Goal: Check status: Check status

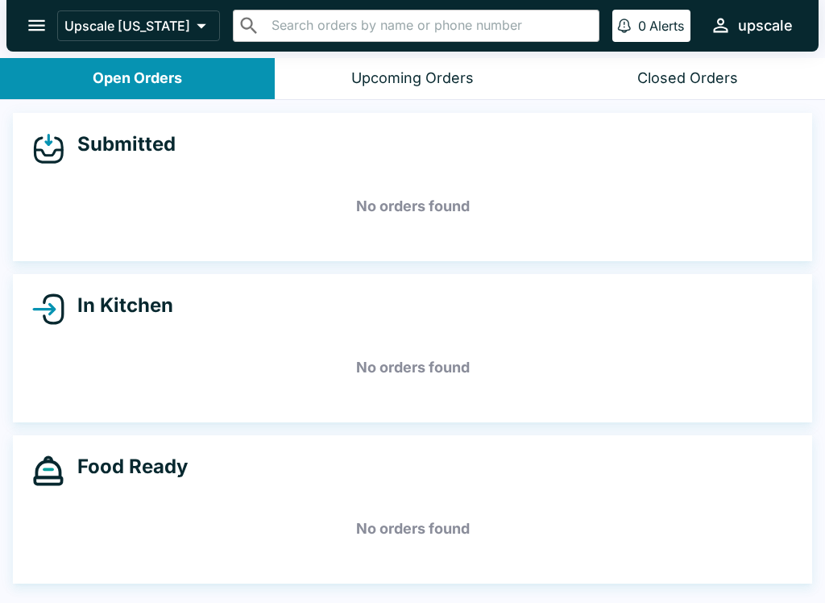
scroll to position [2, 0]
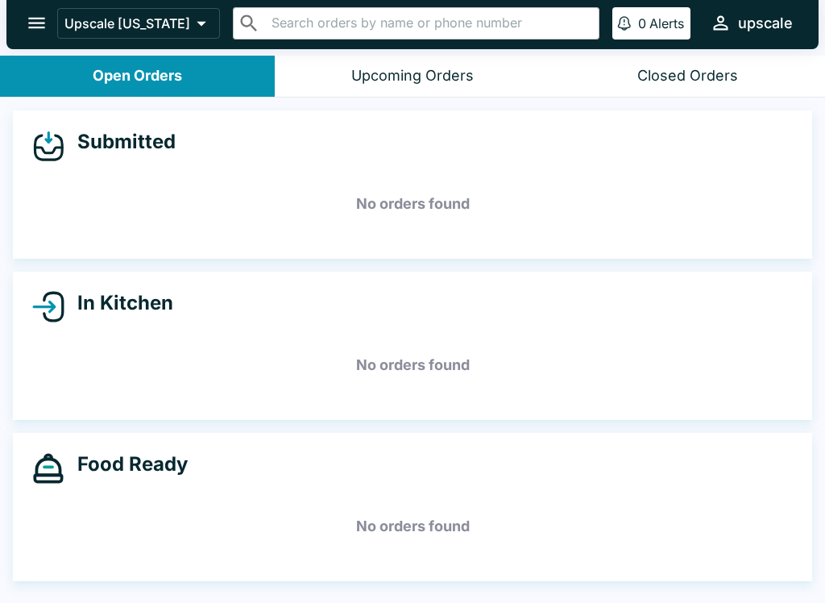
click at [680, 49] on header "Upscale [US_STATE] ​ ​ 0 Alerts upscale" at bounding box center [412, 27] width 825 height 58
click at [706, 69] on div "Closed Orders" at bounding box center [688, 76] width 101 height 19
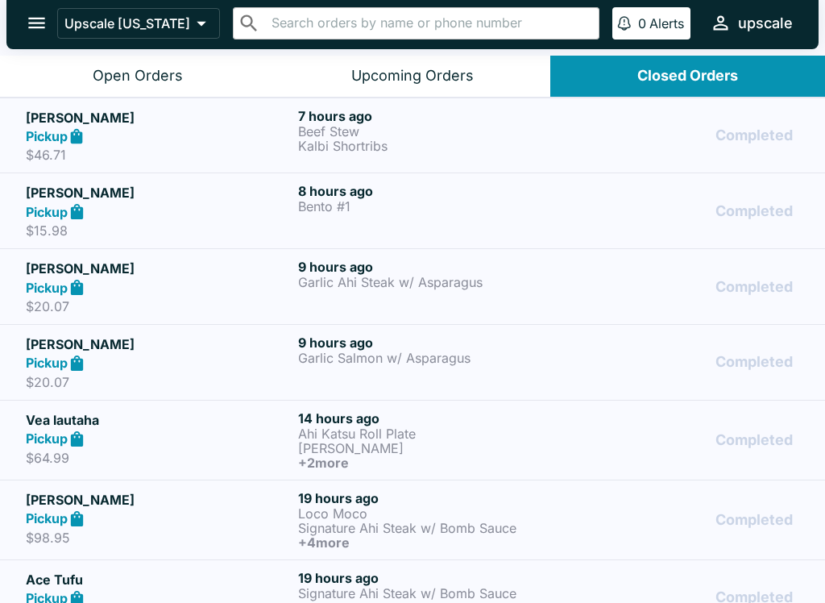
click at [321, 510] on p "Loco Moco" at bounding box center [431, 513] width 266 height 15
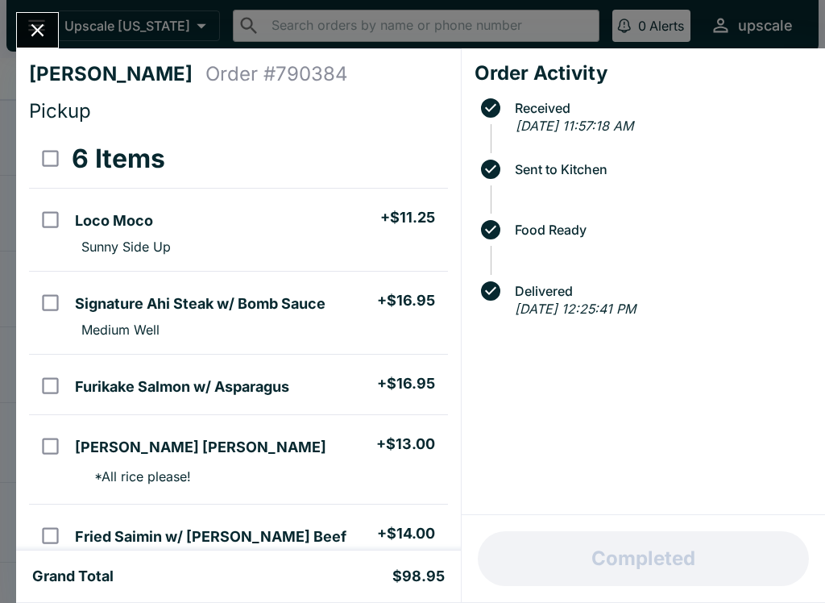
click at [106, 72] on h4 "[PERSON_NAME]" at bounding box center [117, 74] width 177 height 24
click at [52, 25] on button "Close" at bounding box center [37, 30] width 41 height 35
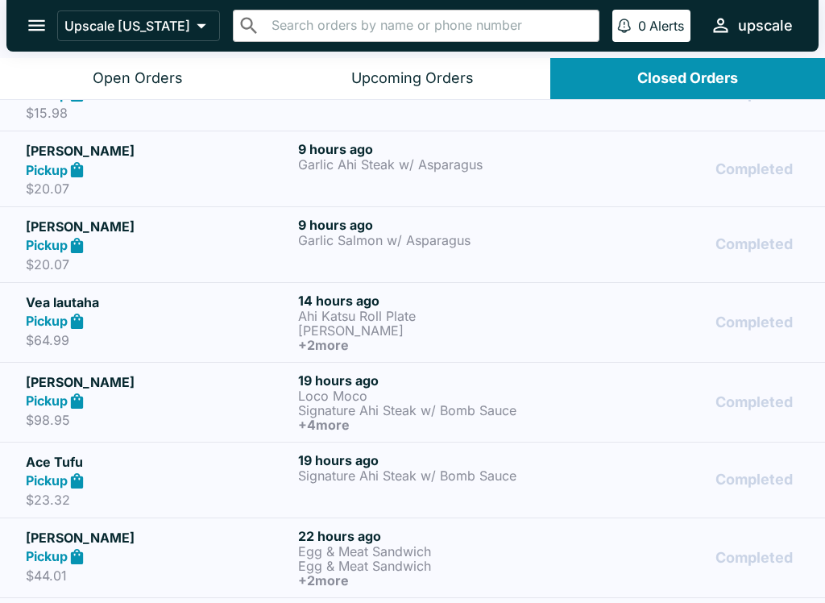
scroll to position [119, 0]
click at [329, 416] on p "Signature Ahi Steak w/ Bomb Sauce" at bounding box center [431, 411] width 266 height 15
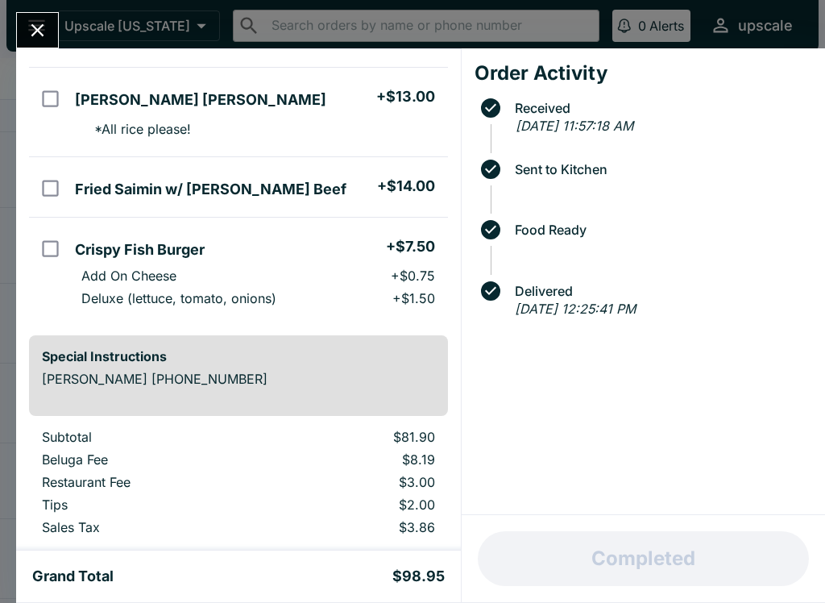
scroll to position [356, 0]
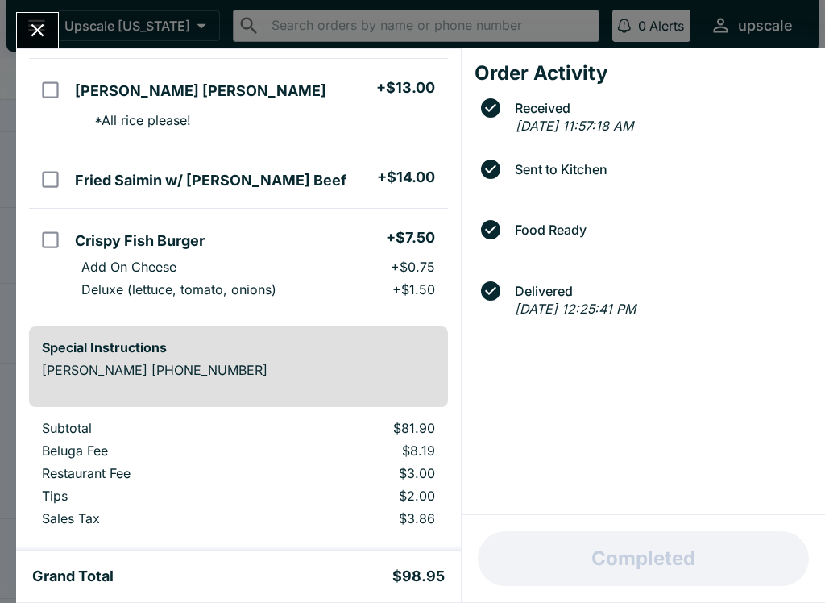
click at [38, 26] on icon "Close" at bounding box center [38, 30] width 22 height 22
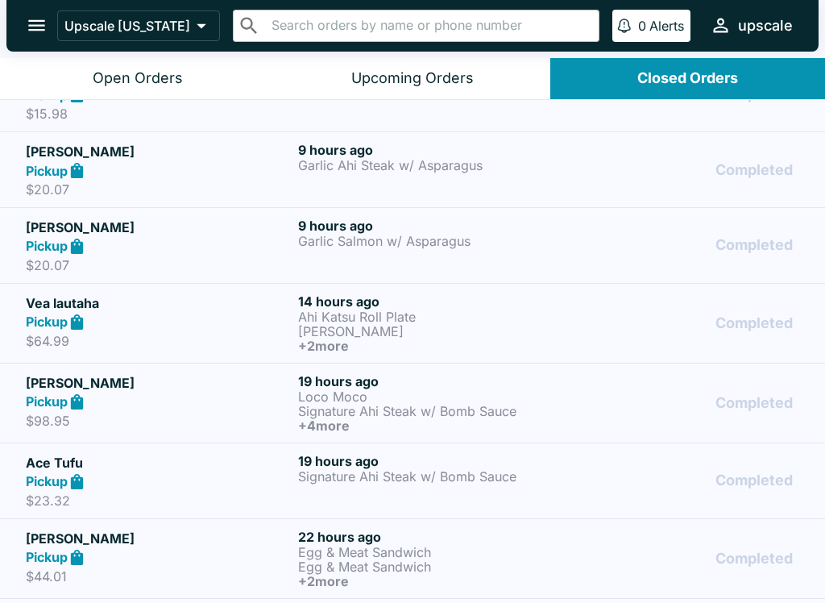
click at [688, 81] on div "Closed Orders" at bounding box center [688, 78] width 101 height 19
click at [122, 96] on button "Open Orders" at bounding box center [137, 78] width 275 height 41
